Goal: Information Seeking & Learning: Find specific fact

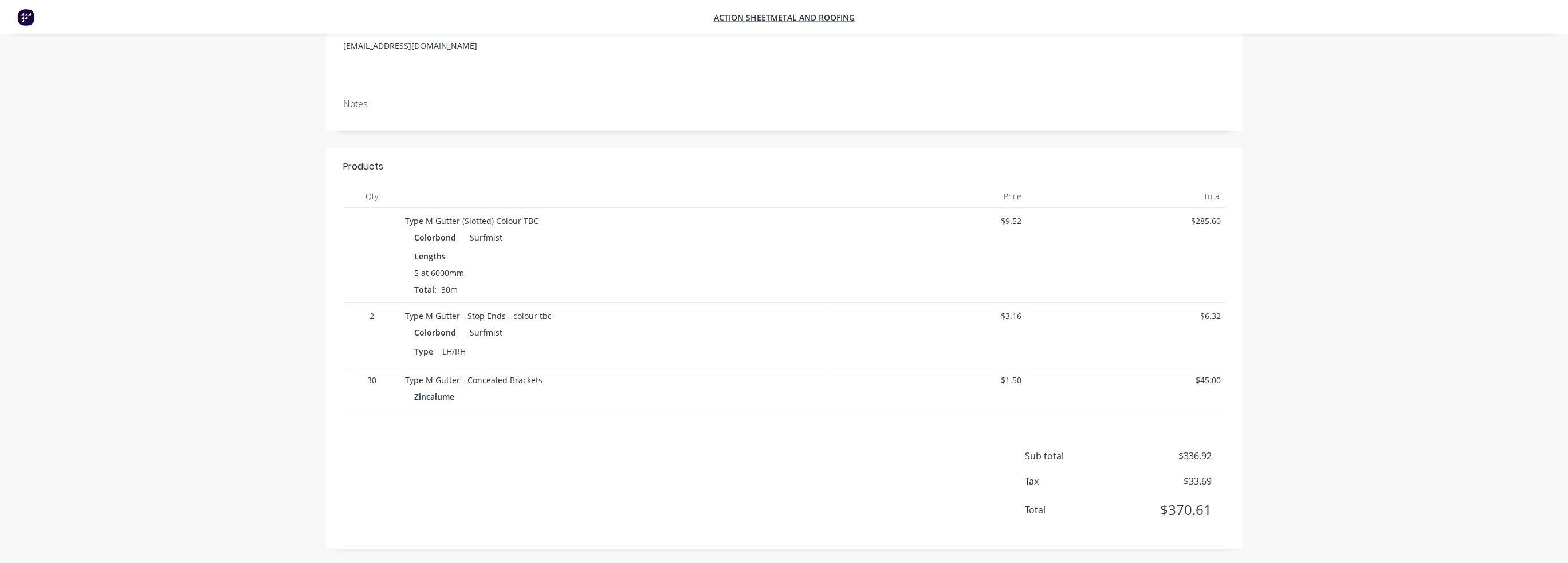
scroll to position [262, 0]
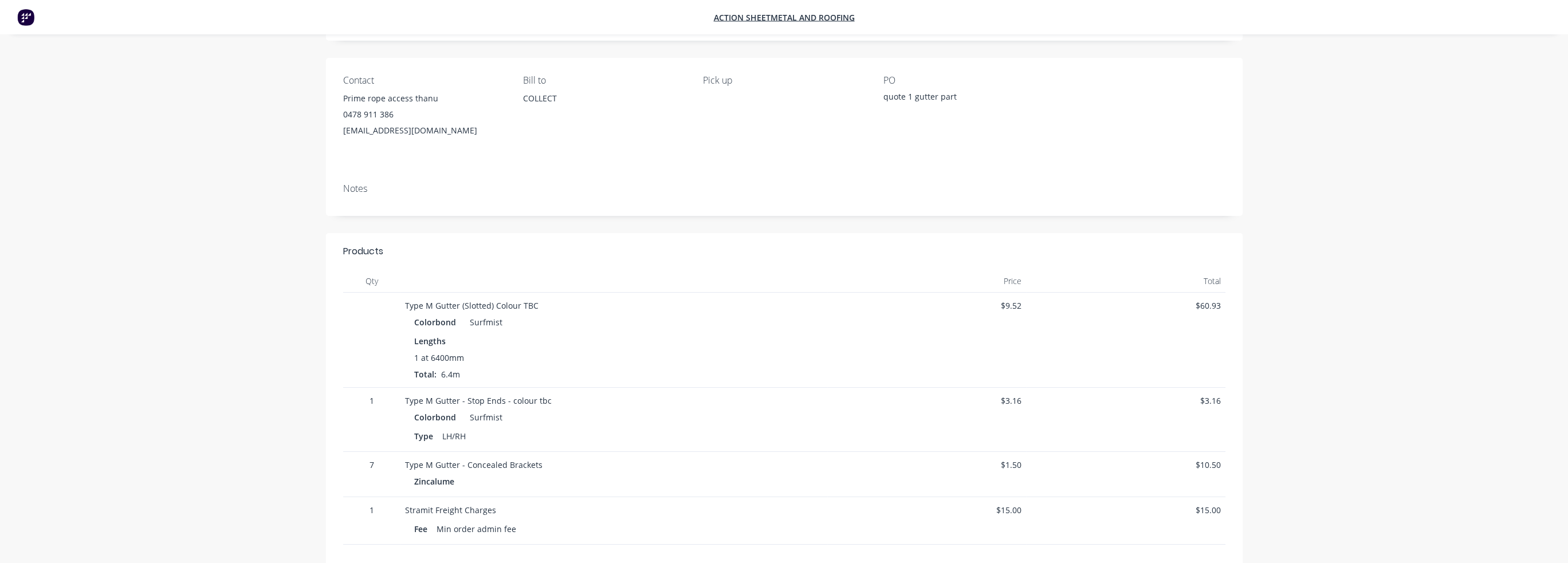
scroll to position [172, 0]
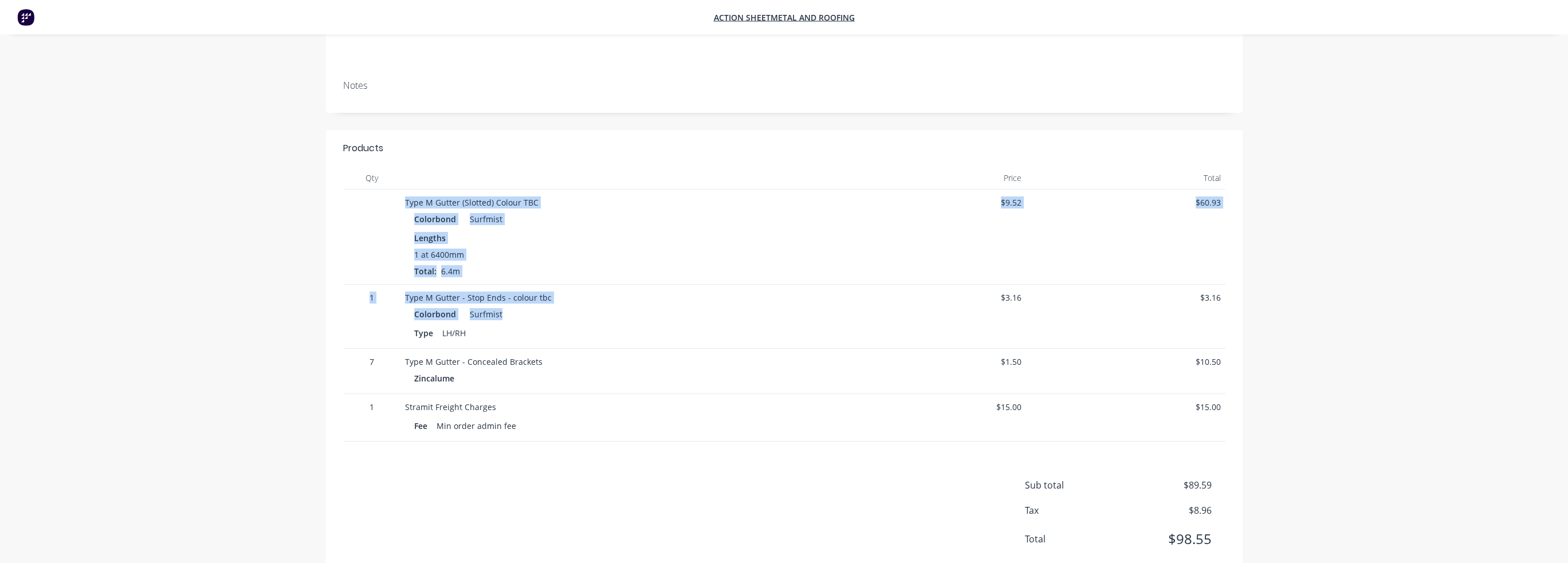
drag, startPoint x: 406, startPoint y: 202, endPoint x: 628, endPoint y: 315, distance: 249.1
click at [628, 315] on div "Type M Gutter (Slotted) Colour TBC Colorbond Surfmist Lengths 1 at 6400mm Total…" at bounding box center [784, 315] width 882 height 252
click at [572, 242] on div "Lengths" at bounding box center [613, 238] width 399 height 12
drag, startPoint x: 406, startPoint y: 203, endPoint x: 559, endPoint y: 263, distance: 164.3
click at [559, 263] on div "Type M Gutter (Slotted) Colour TBC Colorbond Surfmist Lengths 1 at 6400mm Total…" at bounding box center [613, 237] width 427 height 95
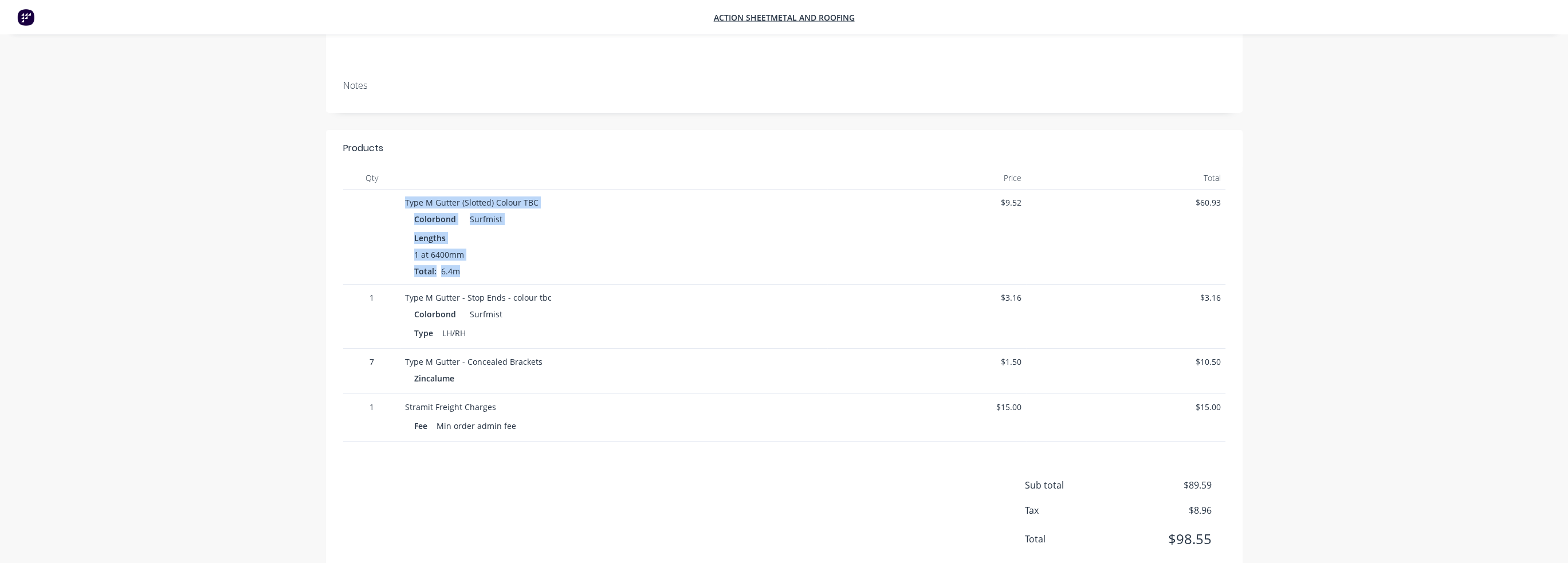
copy div "Type M Gutter (Slotted) Colour TBC Colorbond Surfmist Lengths 1 at 6400mm Total…"
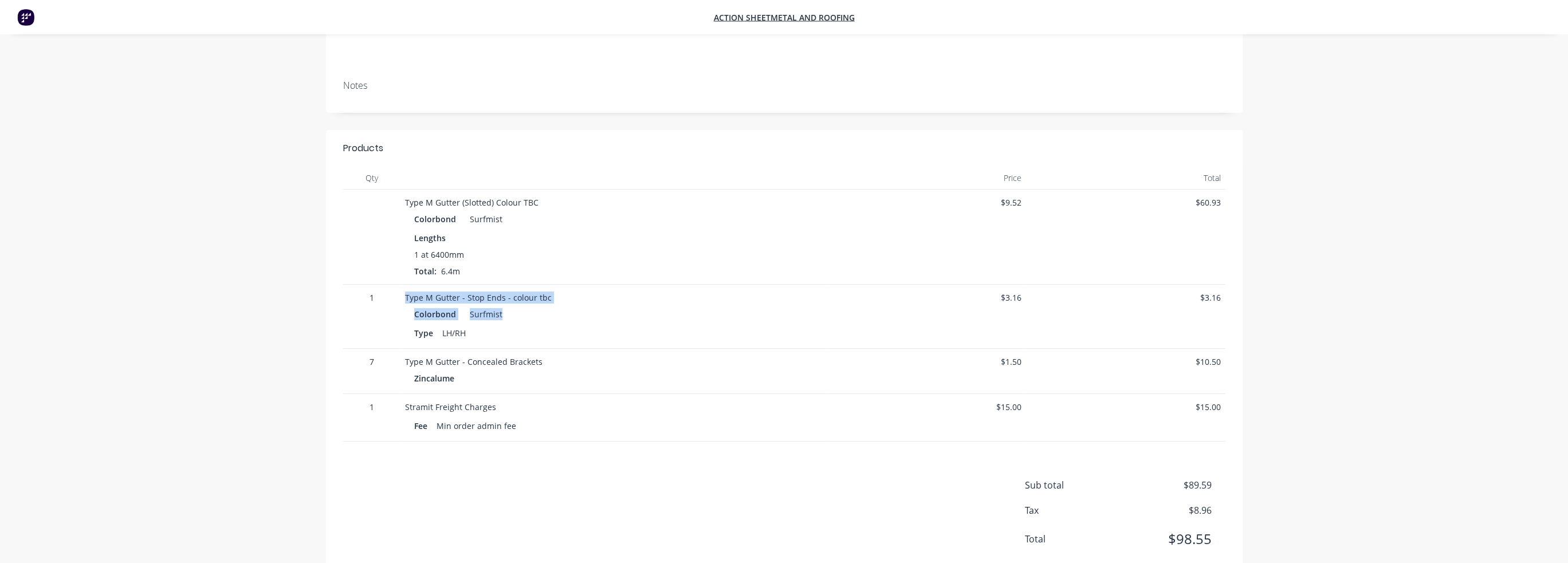
drag, startPoint x: 406, startPoint y: 298, endPoint x: 534, endPoint y: 321, distance: 130.0
click at [534, 321] on div "Type M Gutter - Stop Ends - colour tbc Colorbond Surfmist Type LH/RH" at bounding box center [613, 317] width 427 height 64
copy div "Type M Gutter - Stop Ends - colour tbc Colorbond Surfmist"
click at [1394, 426] on div "Company CASH SALE Order # 28532 Created [DATE] Required [DATE] Status Quote Con…" at bounding box center [784, 264] width 1568 height 872
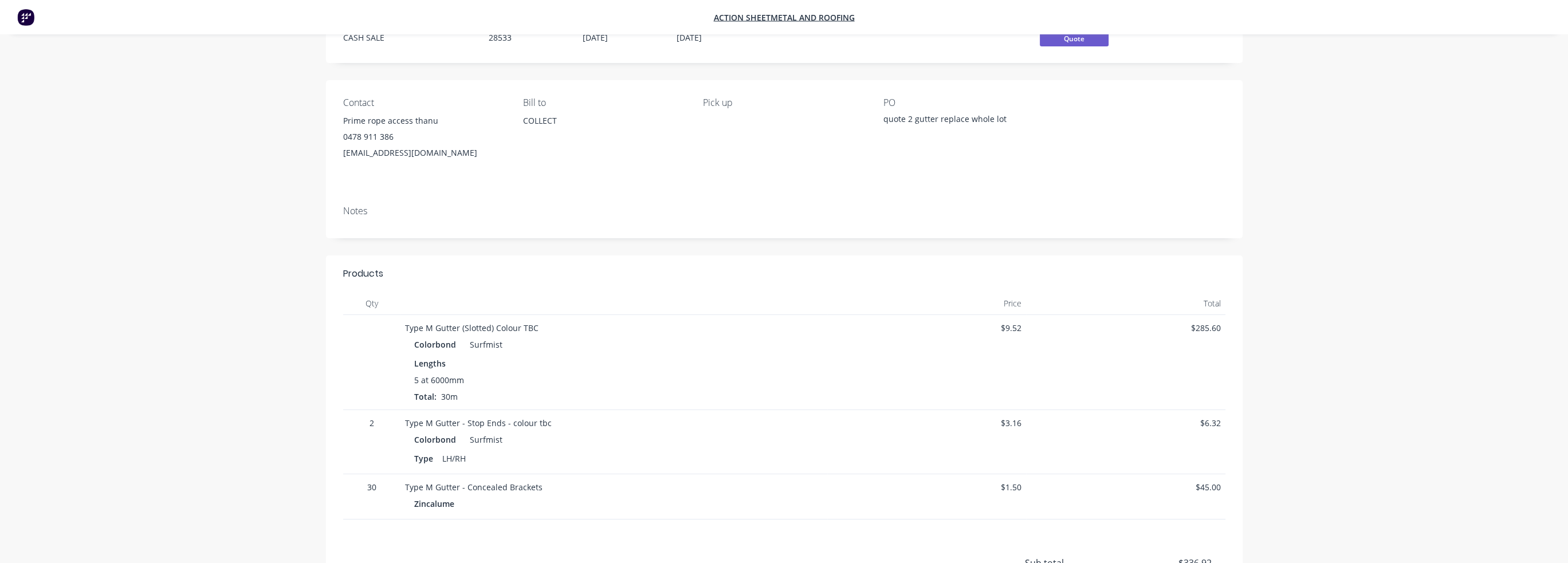
scroll to position [114, 0]
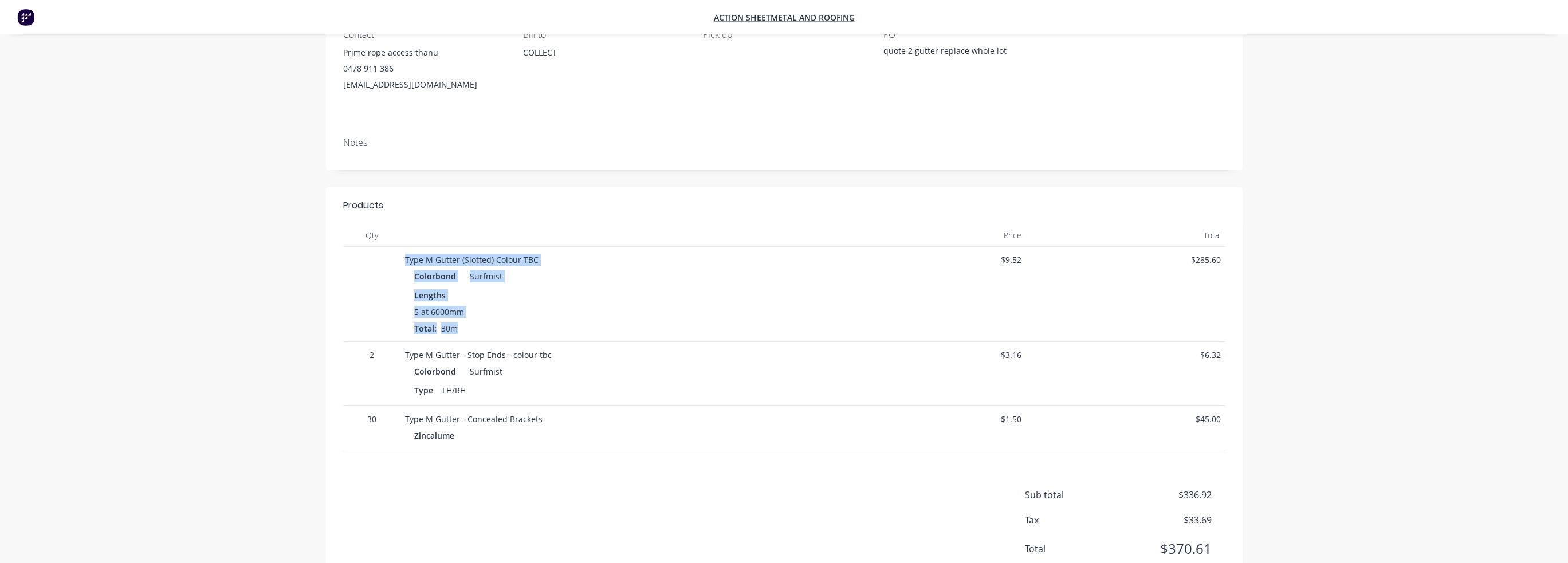
drag, startPoint x: 406, startPoint y: 260, endPoint x: 567, endPoint y: 326, distance: 174.0
click at [567, 326] on div "Type M Gutter (Slotted) Colour TBC Colorbond Surfmist Lengths 5 at 6000mm Total…" at bounding box center [613, 294] width 427 height 95
copy div "Type M Gutter (Slotted) Colour TBC Colorbond Surfmist Lengths 5 at 6000mm Total…"
click at [1101, 465] on div "Products Qty Price Total Type M Gutter (Slotted) Colour TBC Colorbond Surfmist …" at bounding box center [784, 387] width 917 height 400
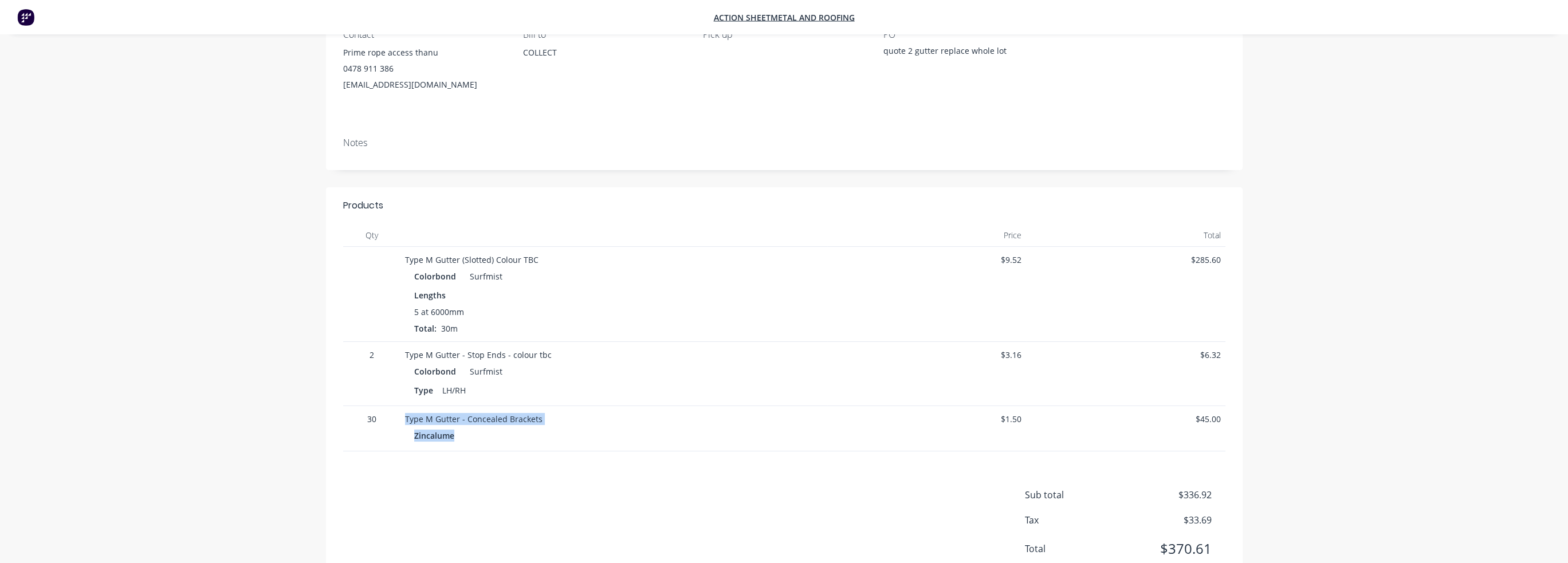
drag, startPoint x: 405, startPoint y: 419, endPoint x: 499, endPoint y: 434, distance: 95.2
click at [499, 434] on div "Type M Gutter - Concealed Brackets Zincalume" at bounding box center [613, 428] width 427 height 45
copy div "Type M Gutter - Concealed Brackets Zincalume"
